Goal: Task Accomplishment & Management: Use online tool/utility

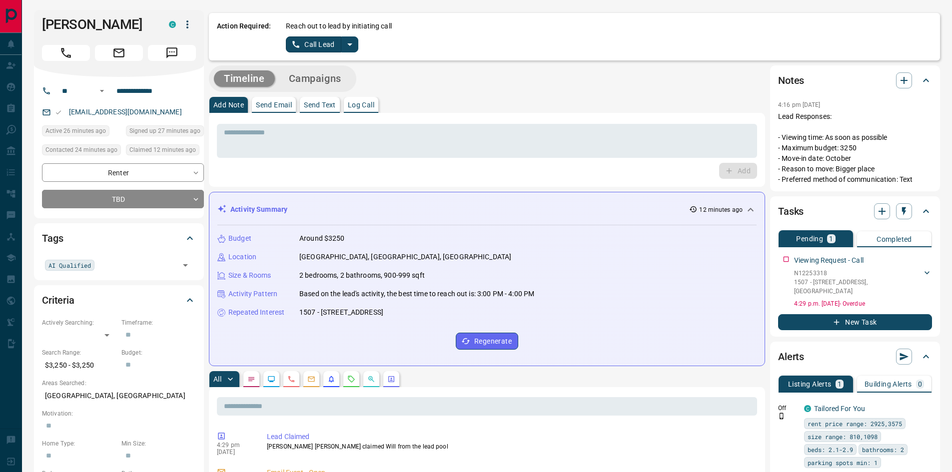
click at [876, 315] on button "New Task" at bounding box center [855, 322] width 154 height 16
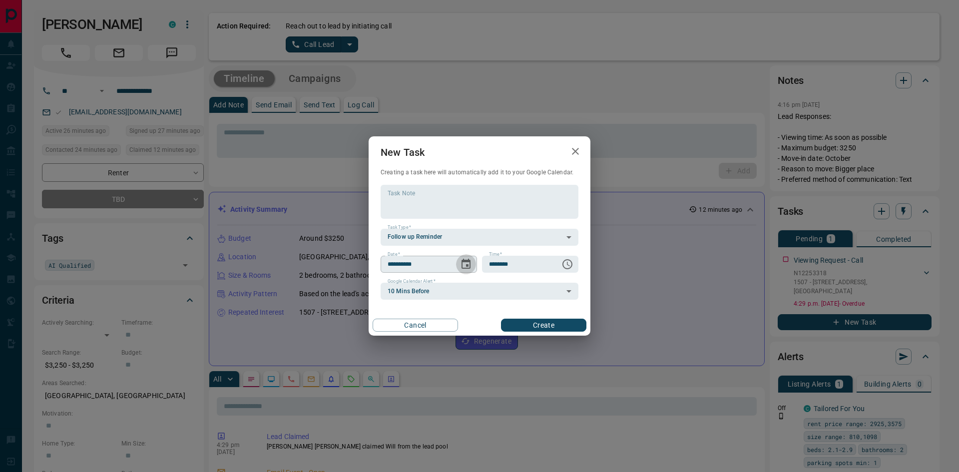
click at [466, 265] on icon "Choose date, selected date is Aug 18, 2025" at bounding box center [466, 264] width 9 height 10
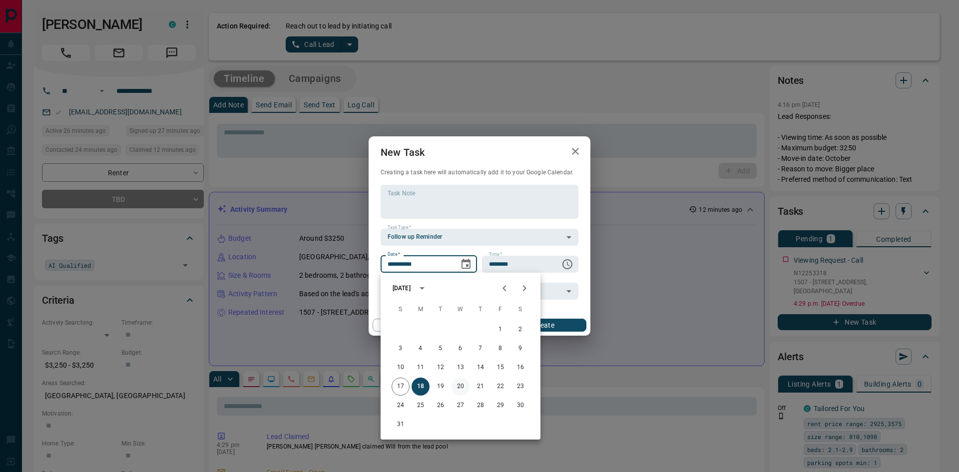
click at [460, 384] on button "20" at bounding box center [461, 387] width 18 height 18
type input "**********"
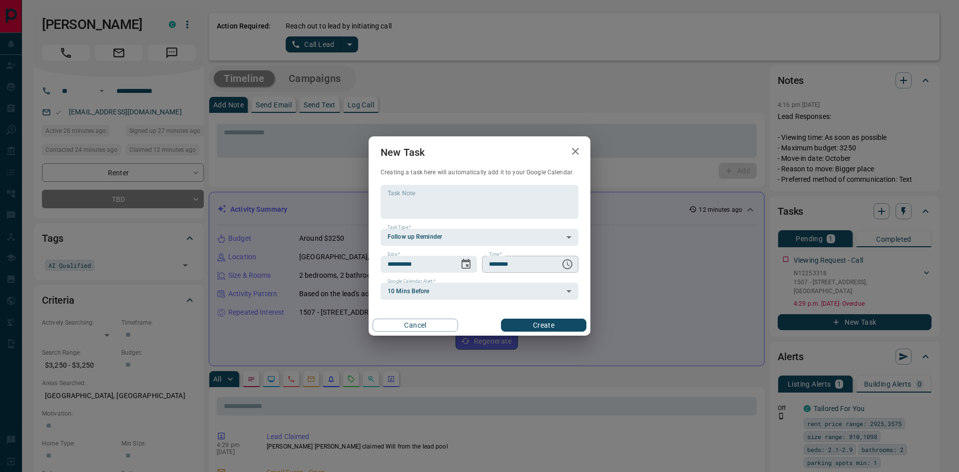
click at [569, 266] on icon "Choose time, selected time is 6:00 AM" at bounding box center [568, 264] width 3 height 4
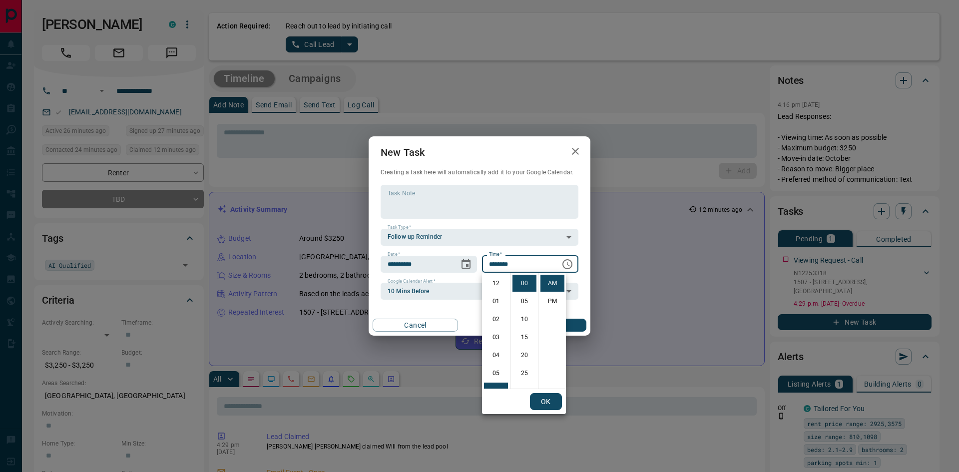
scroll to position [108, 0]
click at [550, 302] on li "PM" at bounding box center [552, 301] width 24 height 17
type input "********"
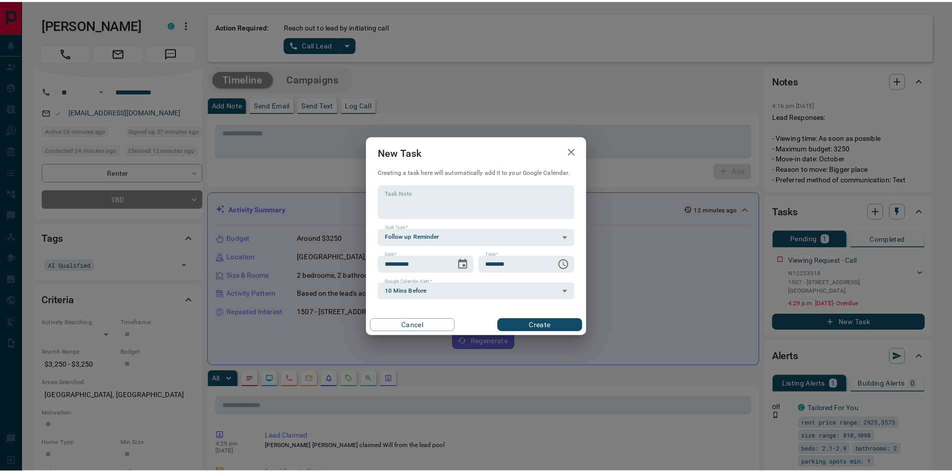
scroll to position [15, 0]
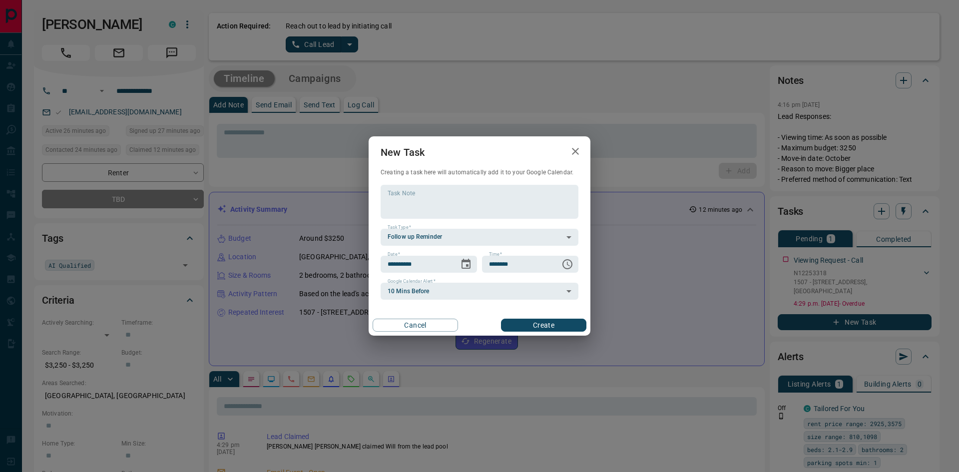
click at [550, 321] on button "Create" at bounding box center [543, 325] width 85 height 13
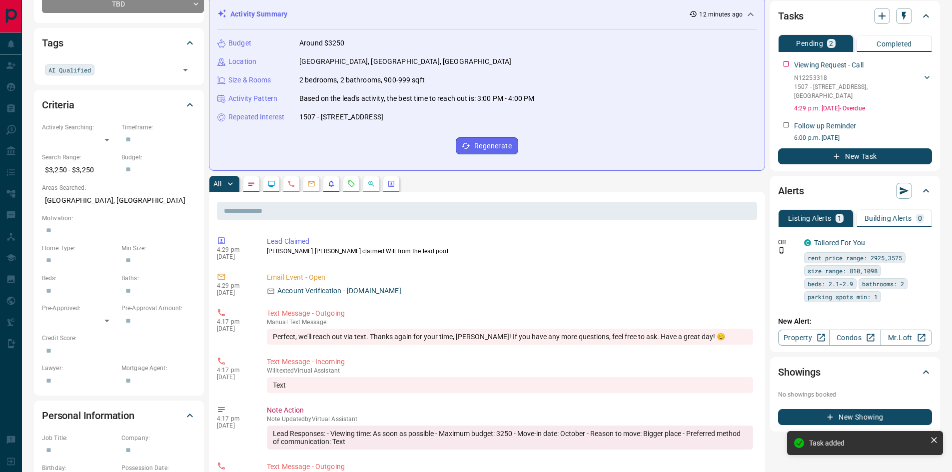
scroll to position [200, 0]
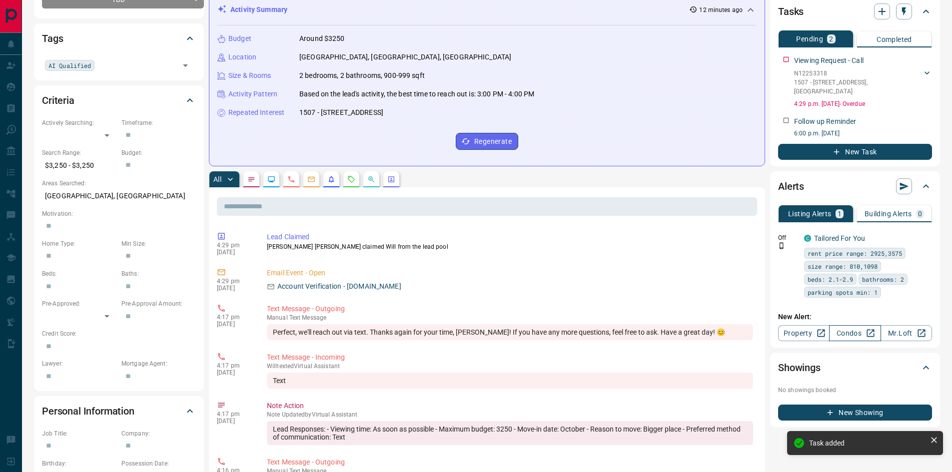
click at [861, 325] on link "Condos" at bounding box center [854, 333] width 51 height 16
